Goal: Task Accomplishment & Management: Complete application form

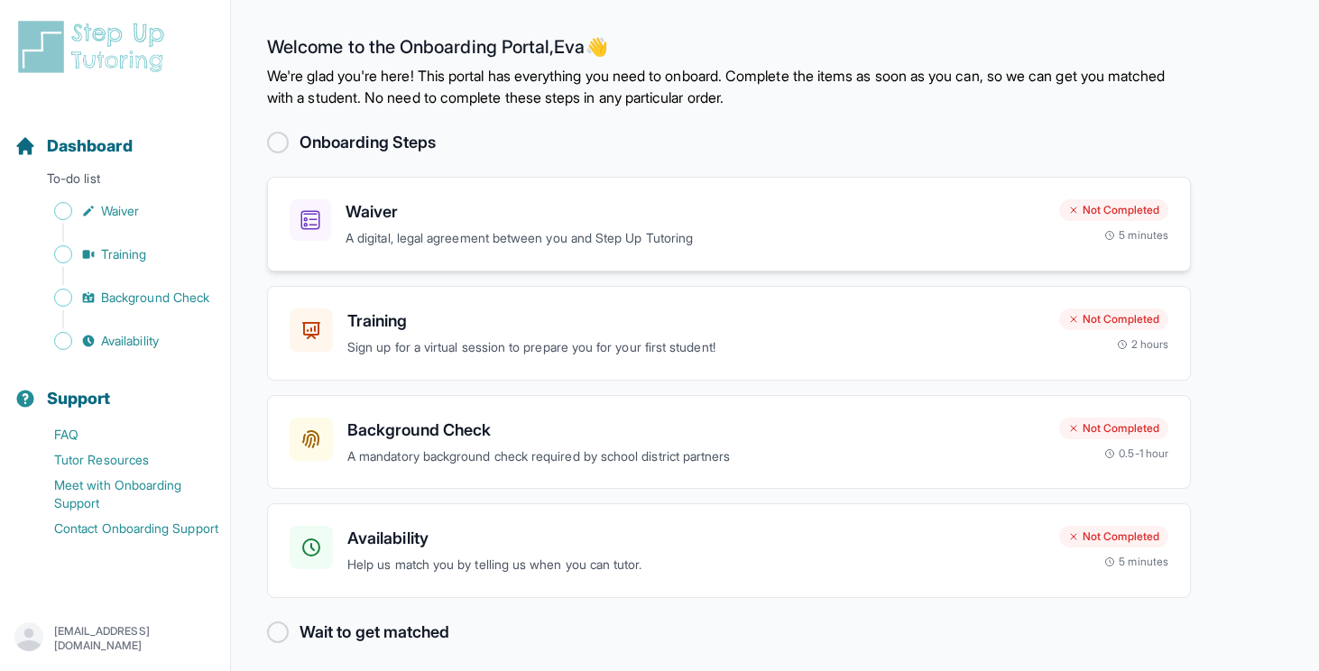
click at [651, 227] on div "Waiver A digital, legal agreement between you and Step Up Tutoring" at bounding box center [695, 224] width 699 height 50
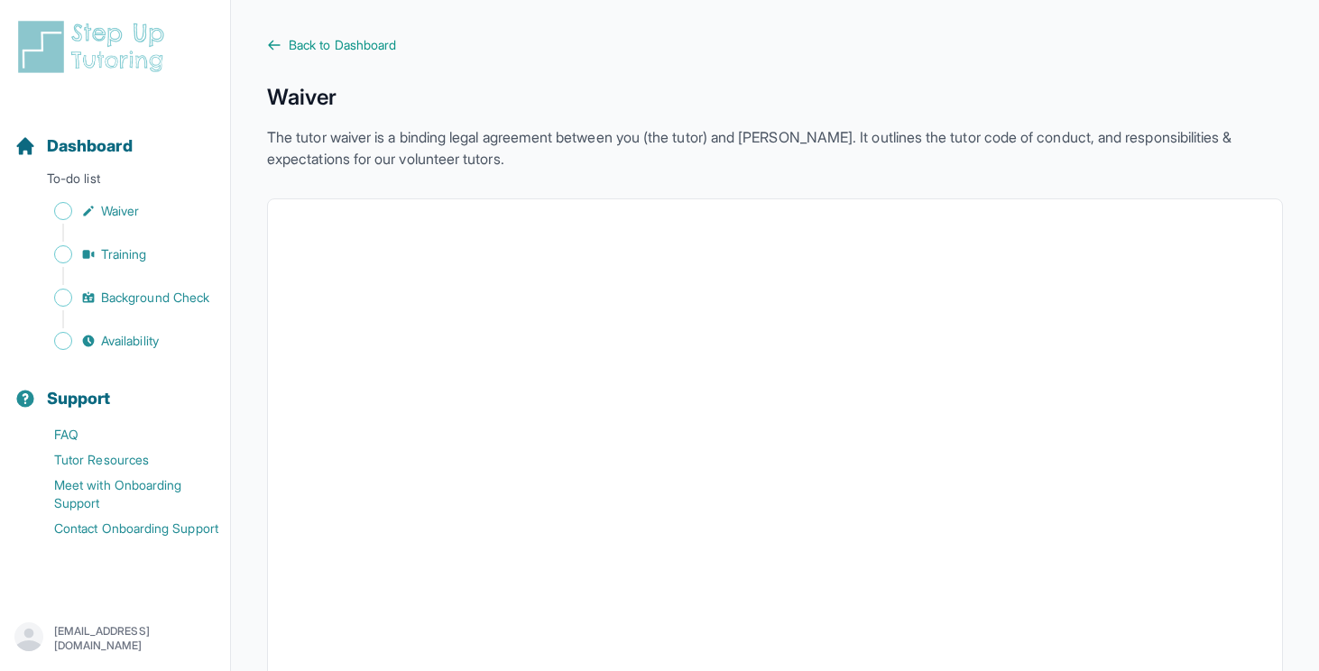
click at [313, 40] on span "Back to Dashboard" at bounding box center [342, 45] width 107 height 18
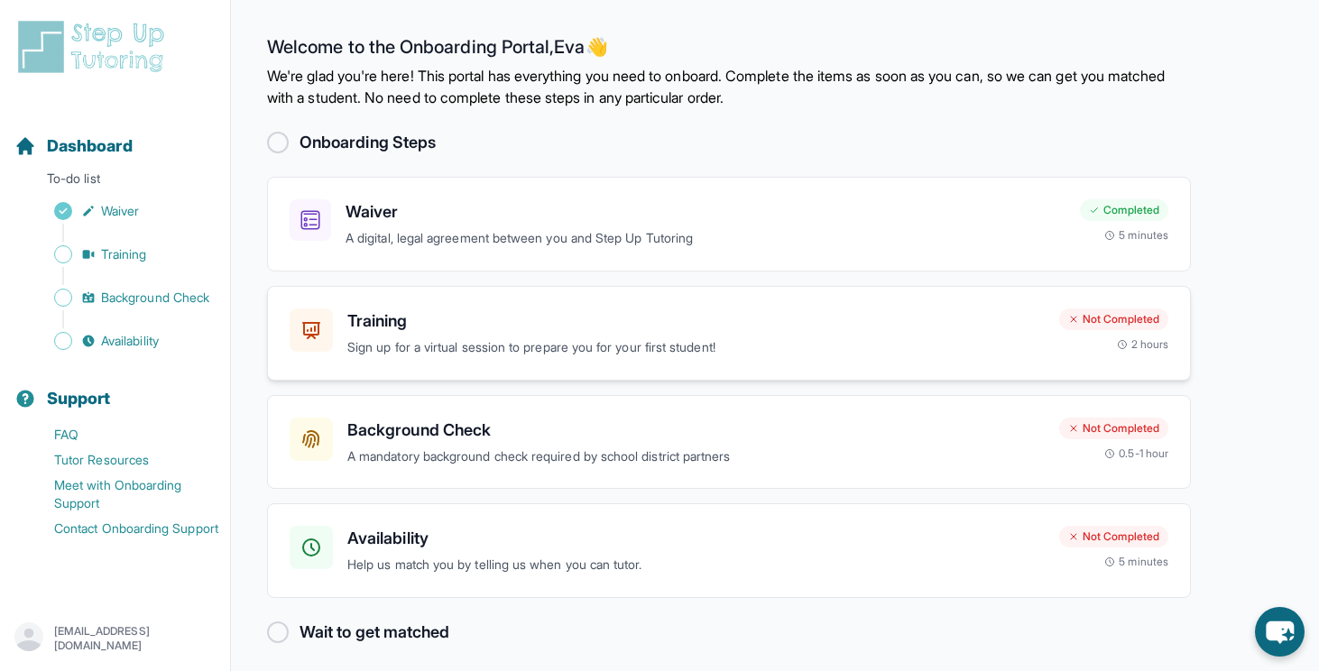
click at [684, 358] on div "Training Sign up for a virtual session to prepare you for your first student! N…" at bounding box center [729, 333] width 924 height 95
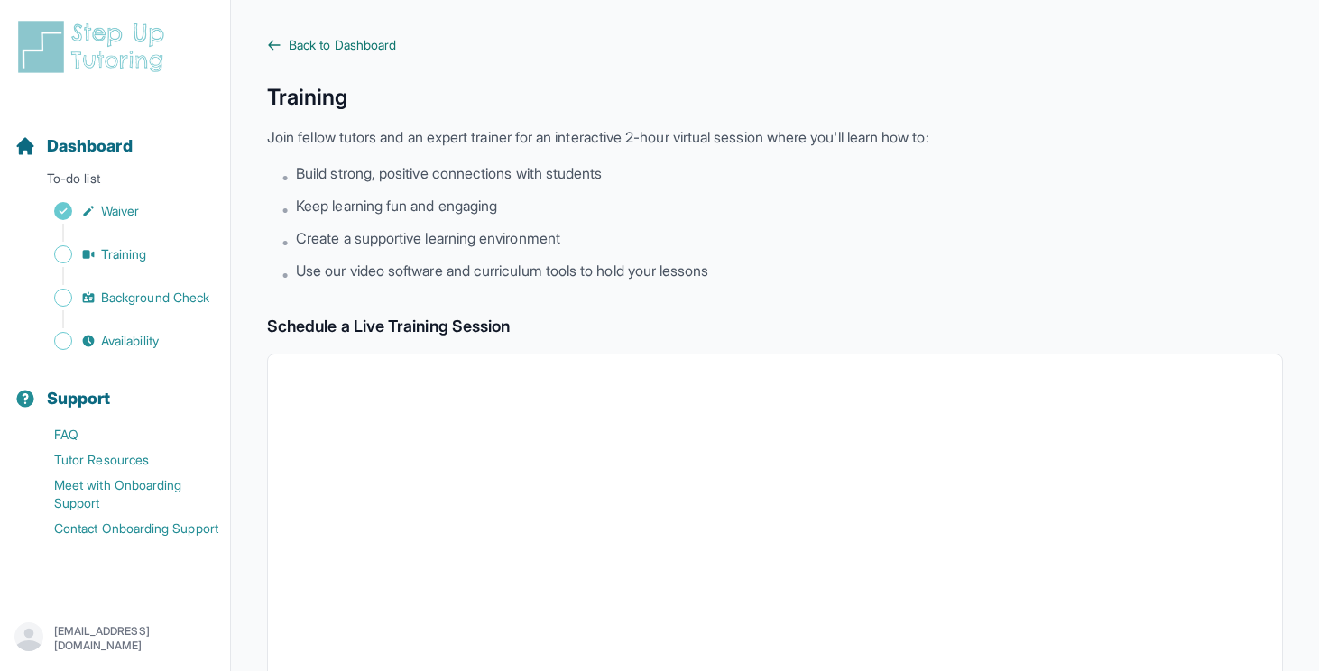
click at [366, 49] on span "Back to Dashboard" at bounding box center [342, 45] width 107 height 18
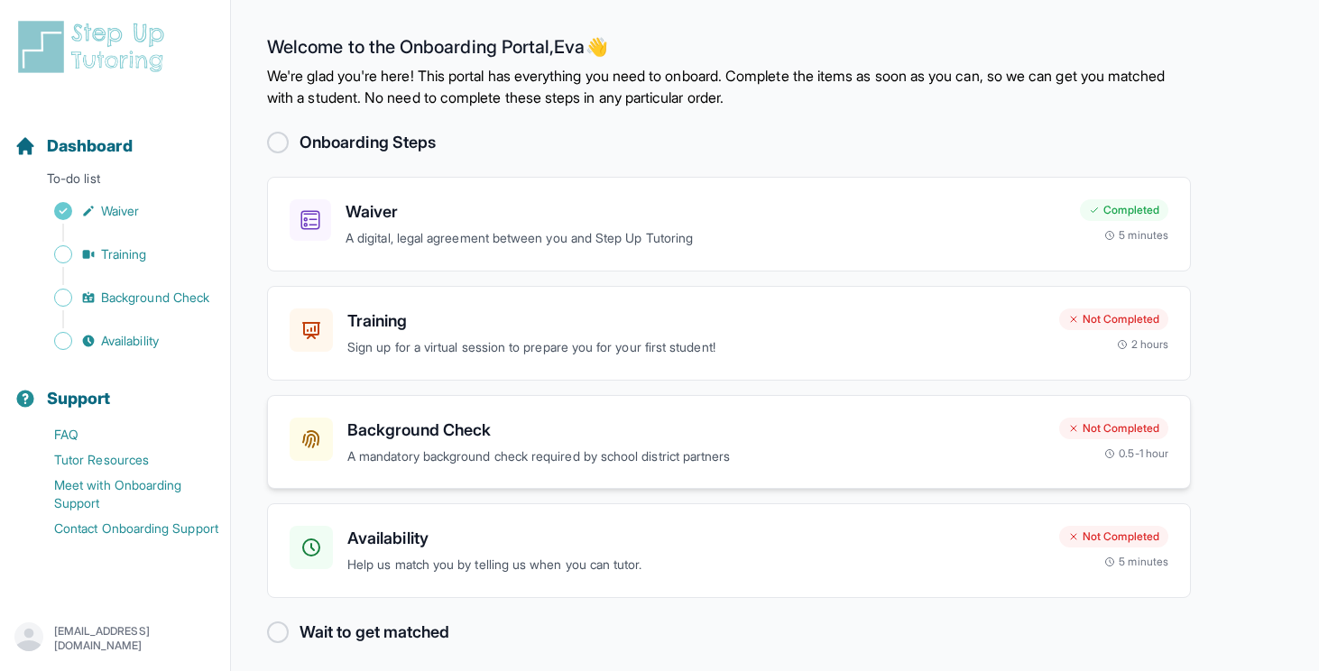
click at [534, 462] on p "A mandatory background check required by school district partners" at bounding box center [696, 457] width 698 height 21
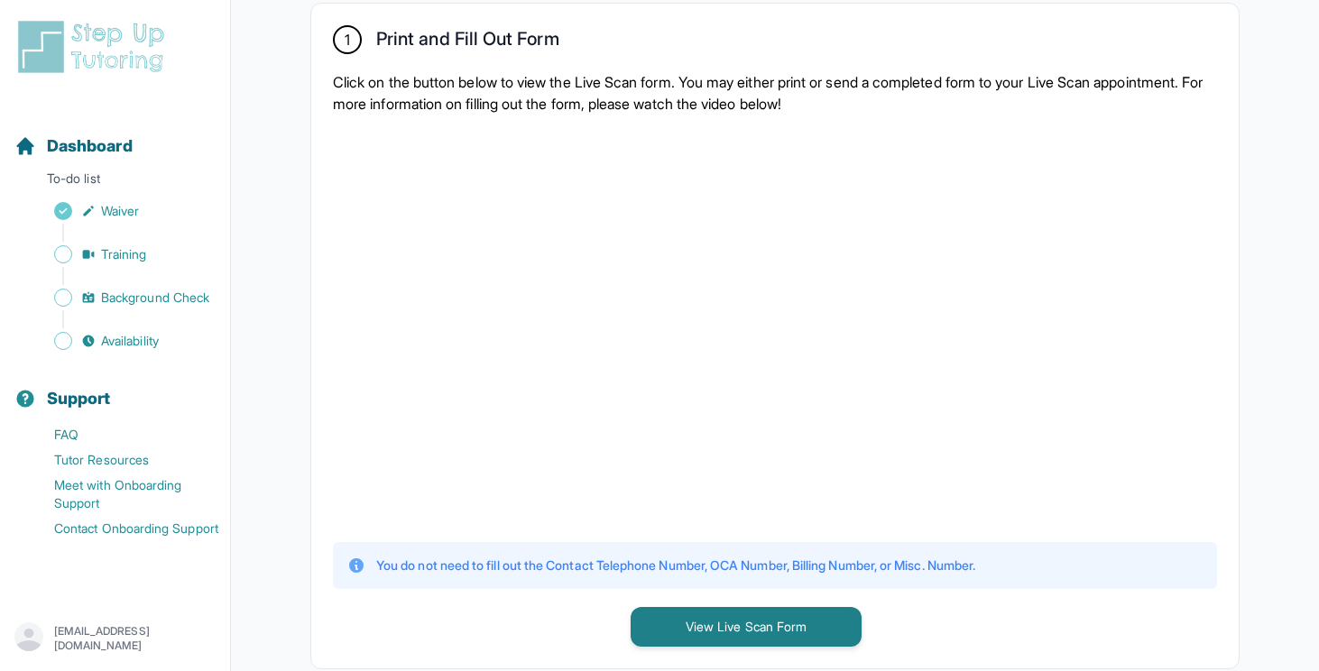
scroll to position [373, 0]
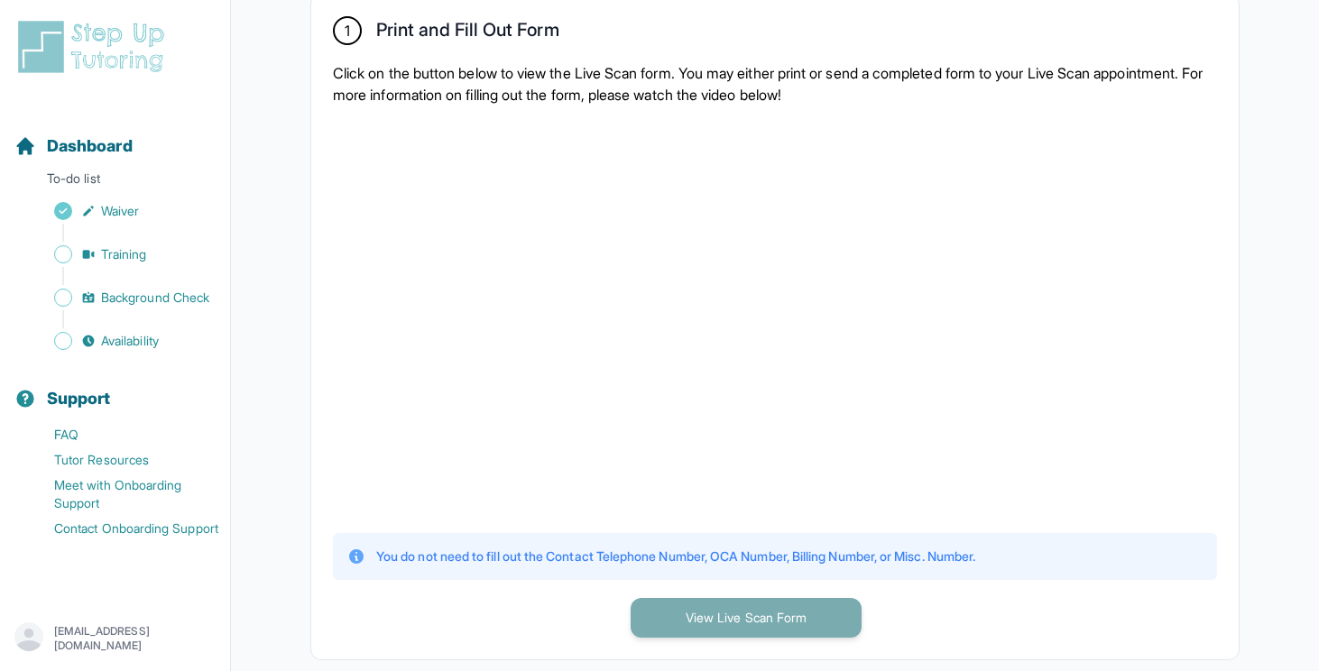
click at [740, 611] on button "View Live Scan Form" at bounding box center [746, 618] width 231 height 40
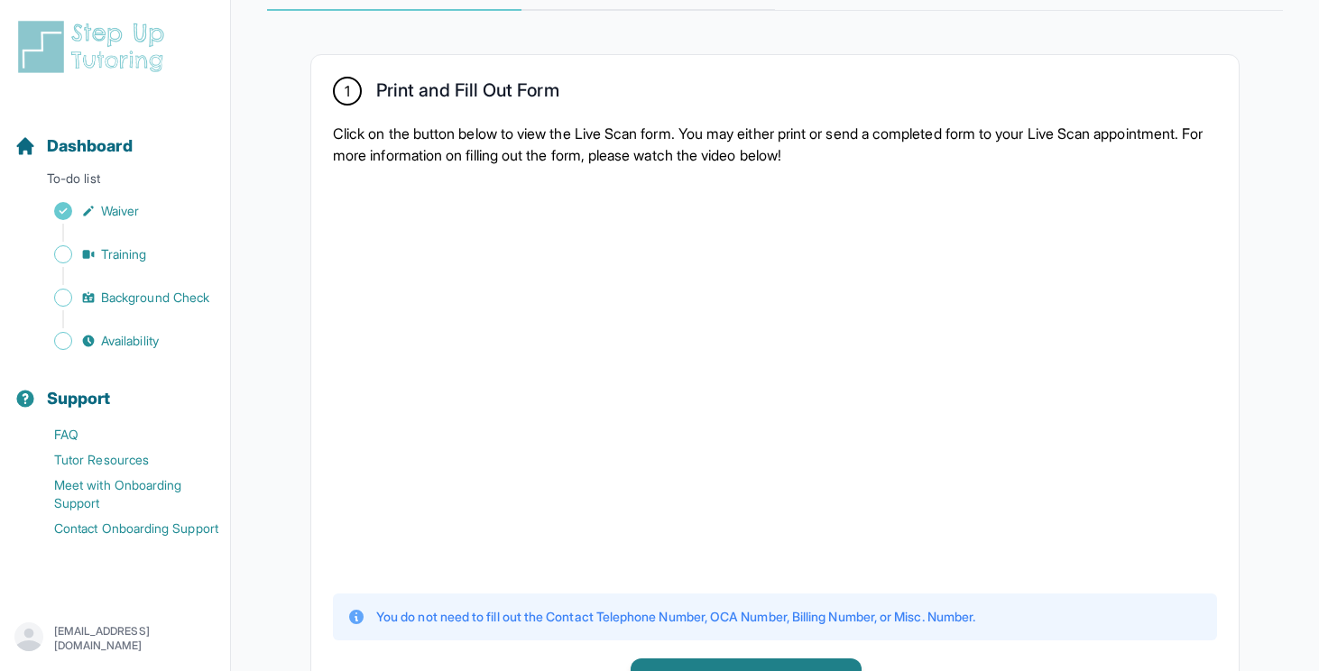
scroll to position [310, 0]
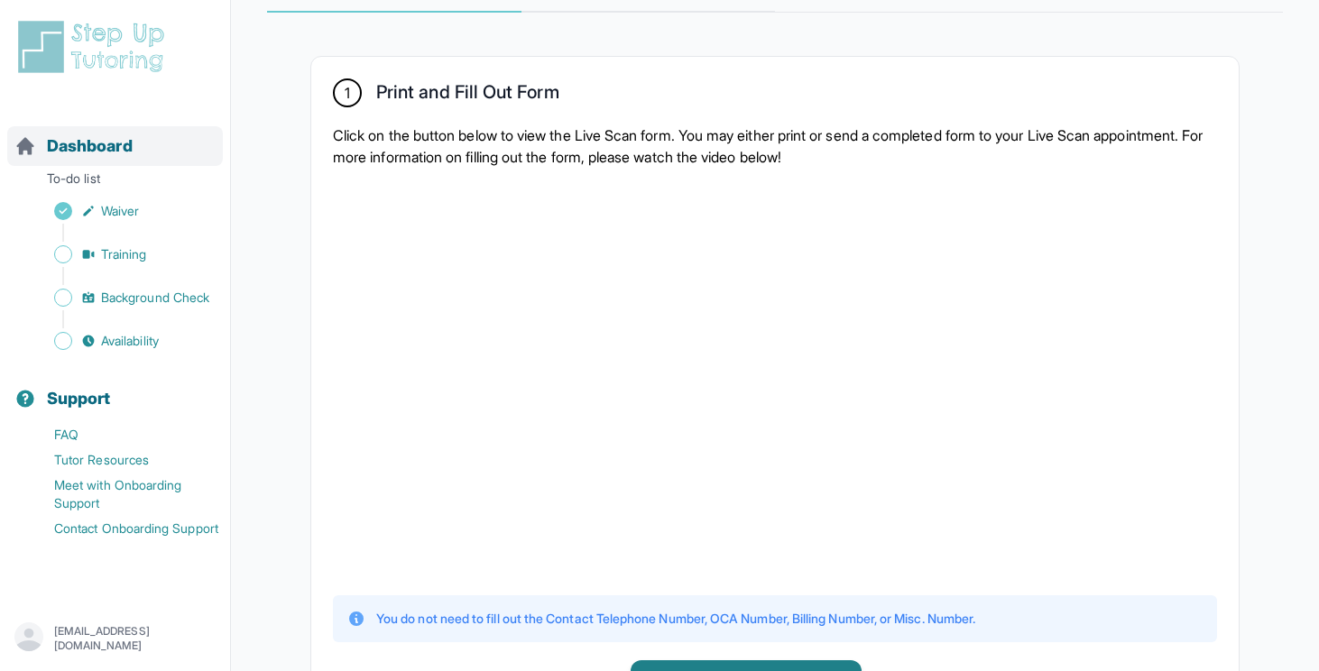
click at [104, 143] on span "Dashboard" at bounding box center [90, 146] width 86 height 25
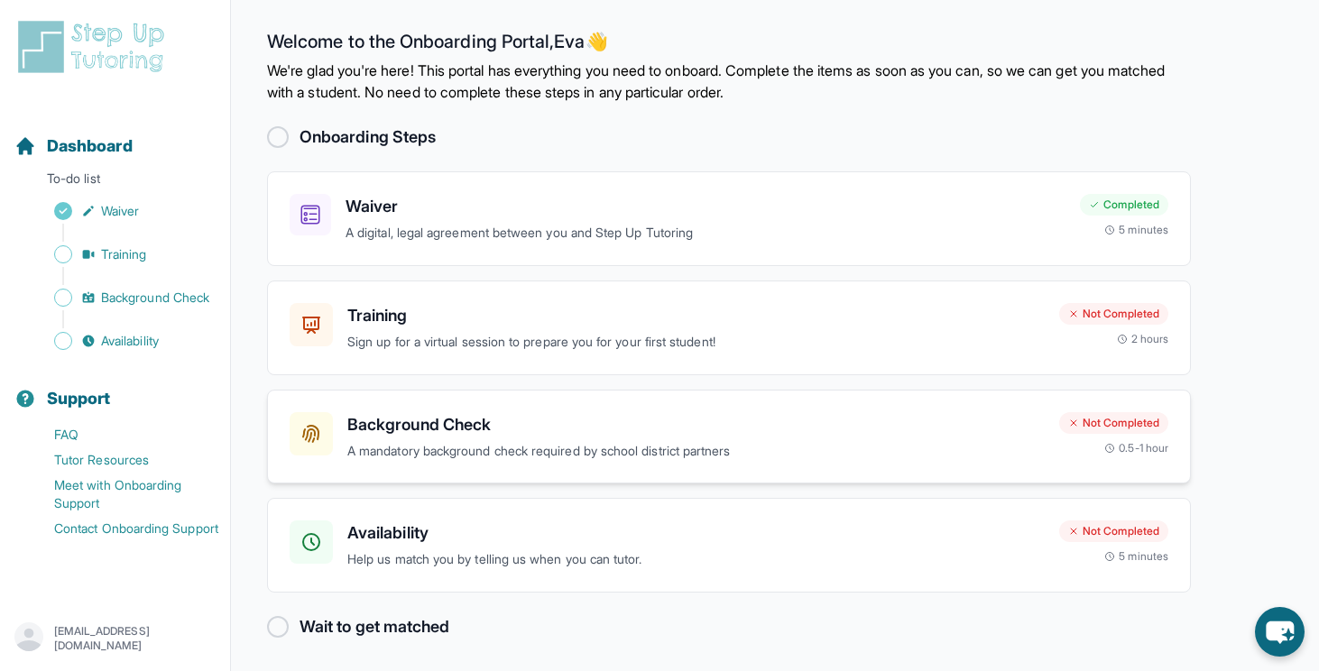
scroll to position [10, 0]
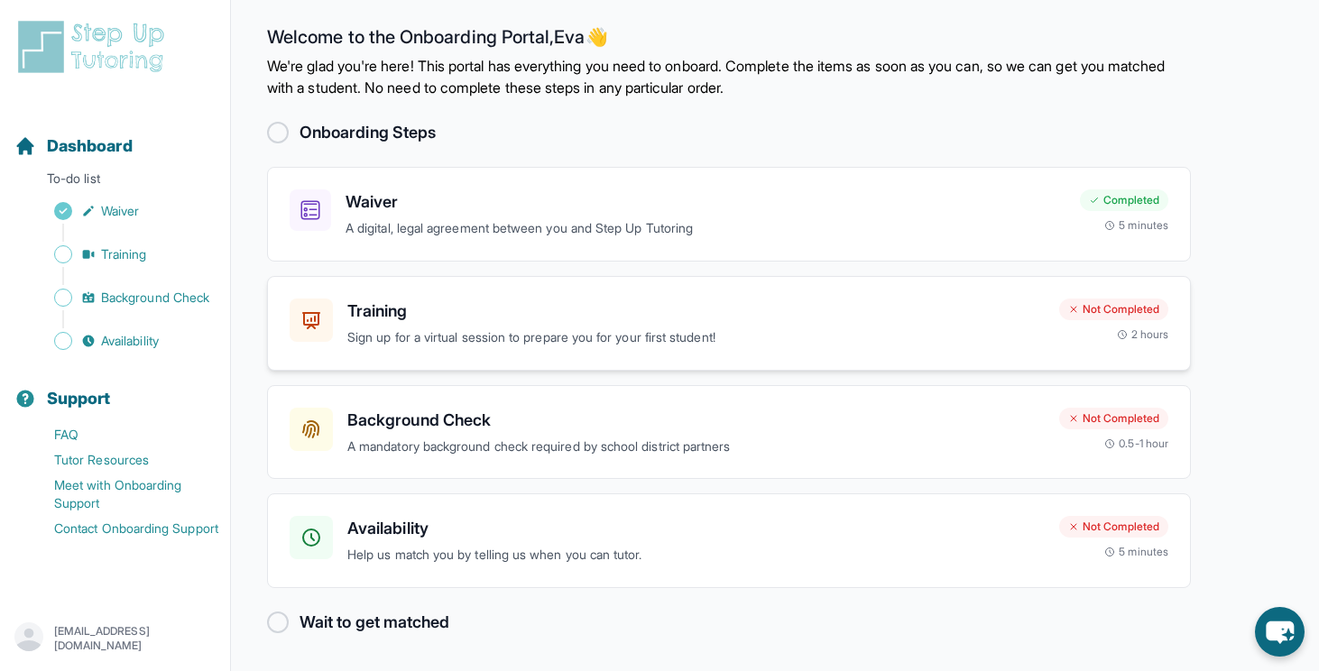
click at [538, 350] on div "Training Sign up for a virtual session to prepare you for your first student! N…" at bounding box center [729, 323] width 924 height 95
